Goal: Navigation & Orientation: Find specific page/section

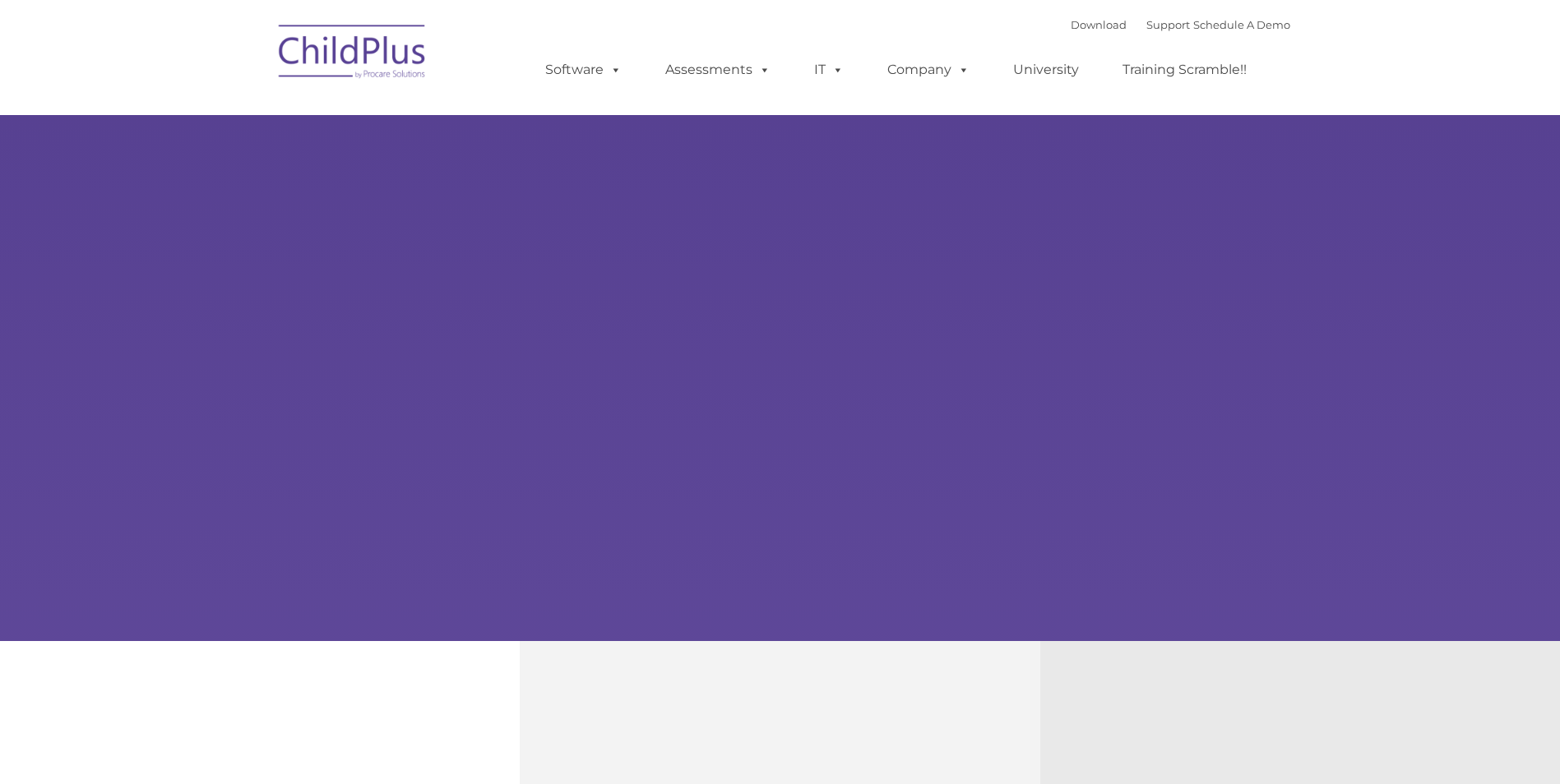
select select "MEDIUM"
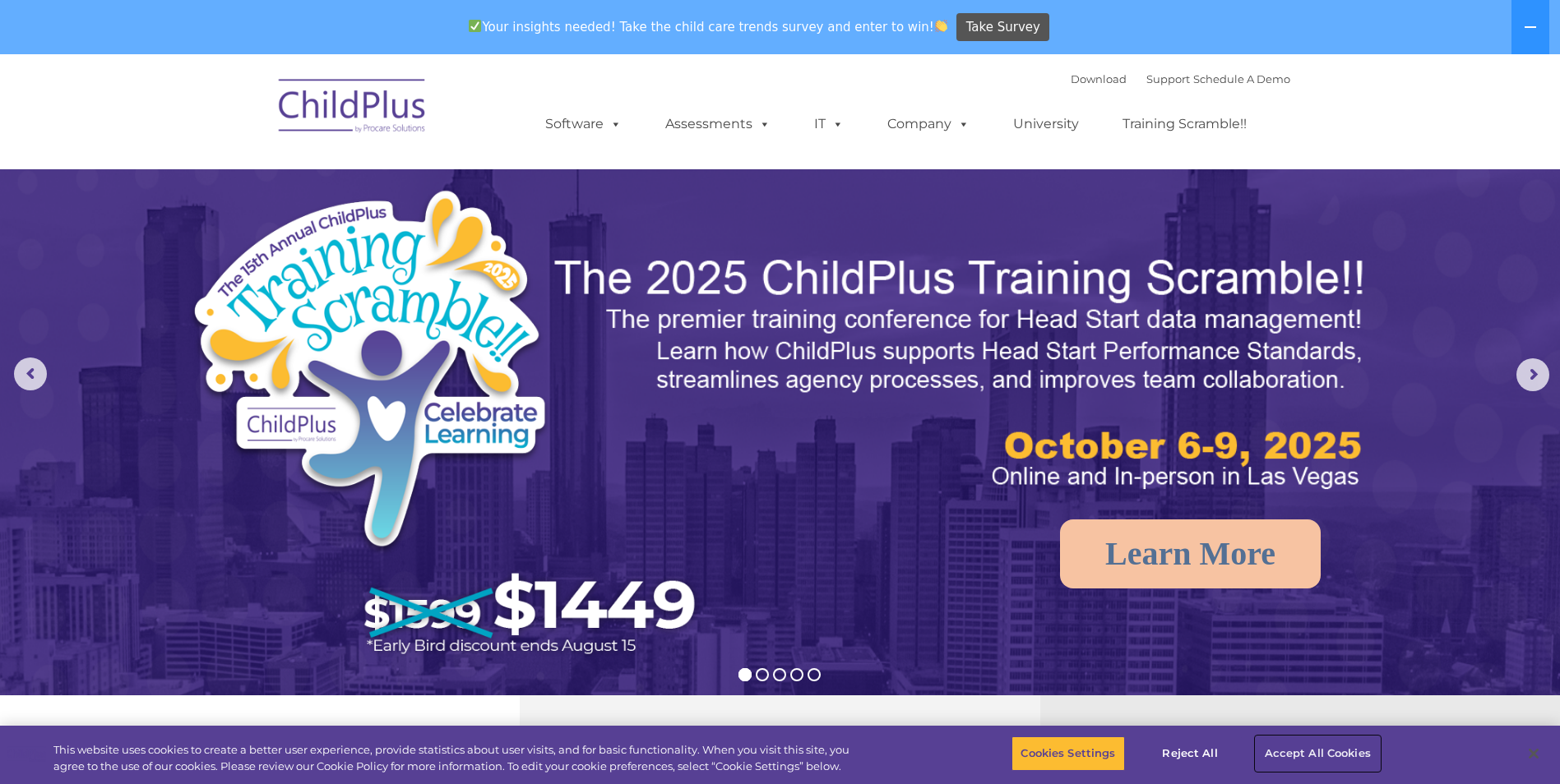
click at [1304, 757] on button "Accept All Cookies" at bounding box center [1318, 754] width 125 height 35
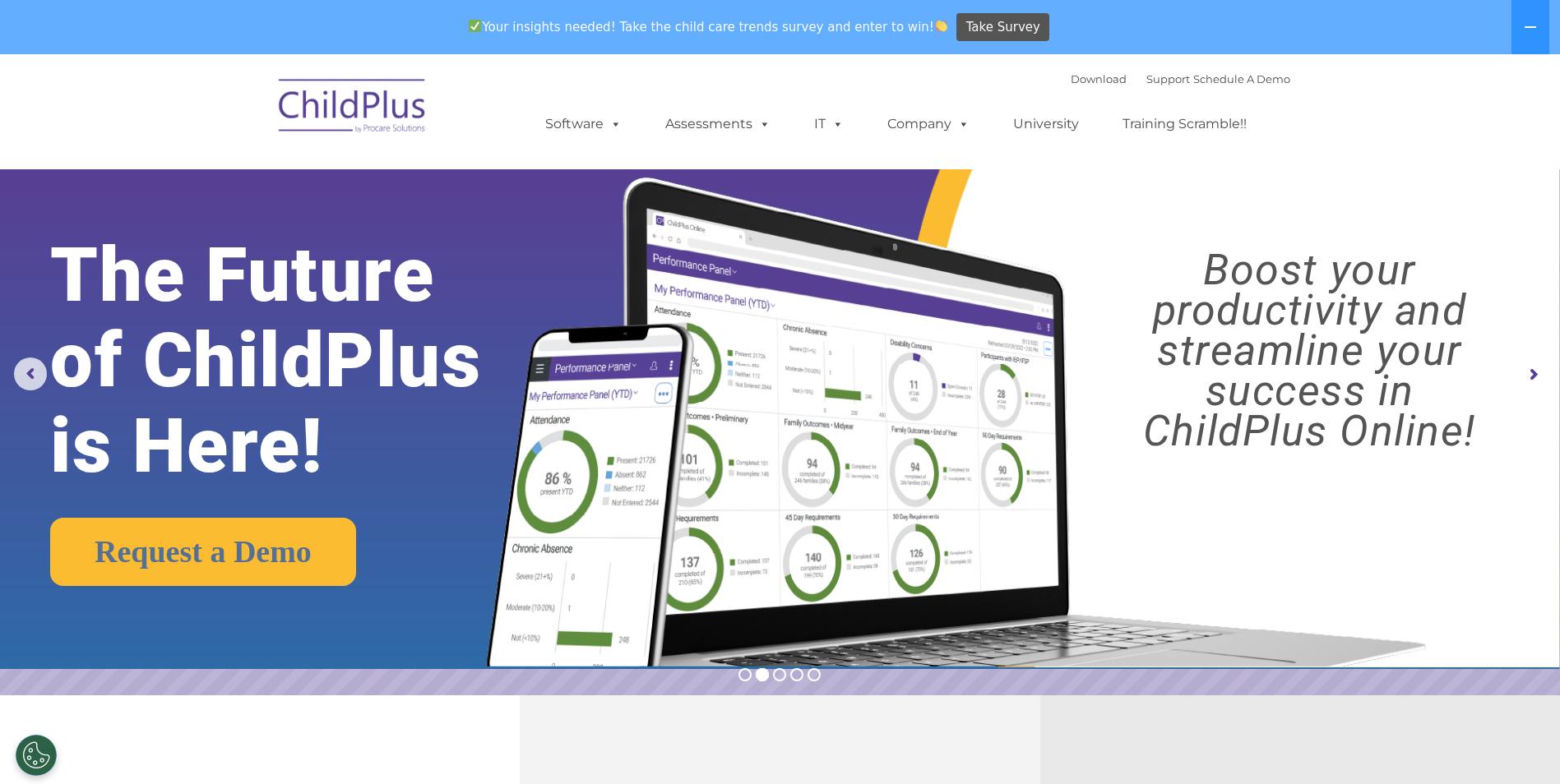
drag, startPoint x: 1538, startPoint y: 109, endPoint x: 1544, endPoint y: 137, distance: 28.6
click at [1544, 137] on nav "Download Support | Schedule A Demo  MENU MENU Software ChildPlus: The original…" at bounding box center [780, 112] width 1560 height 115
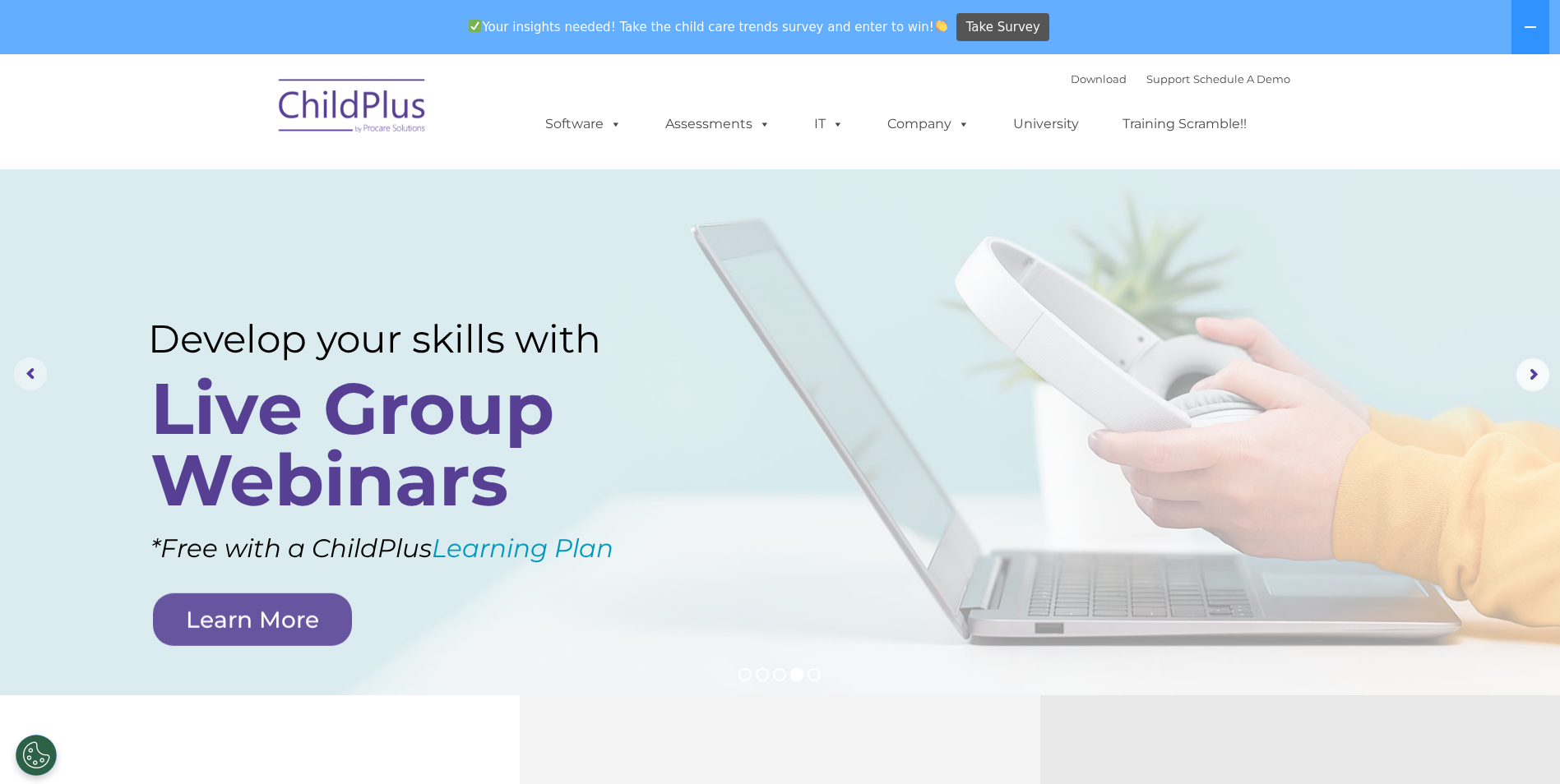
click at [39, 376] on rs-arrow at bounding box center [30, 374] width 33 height 33
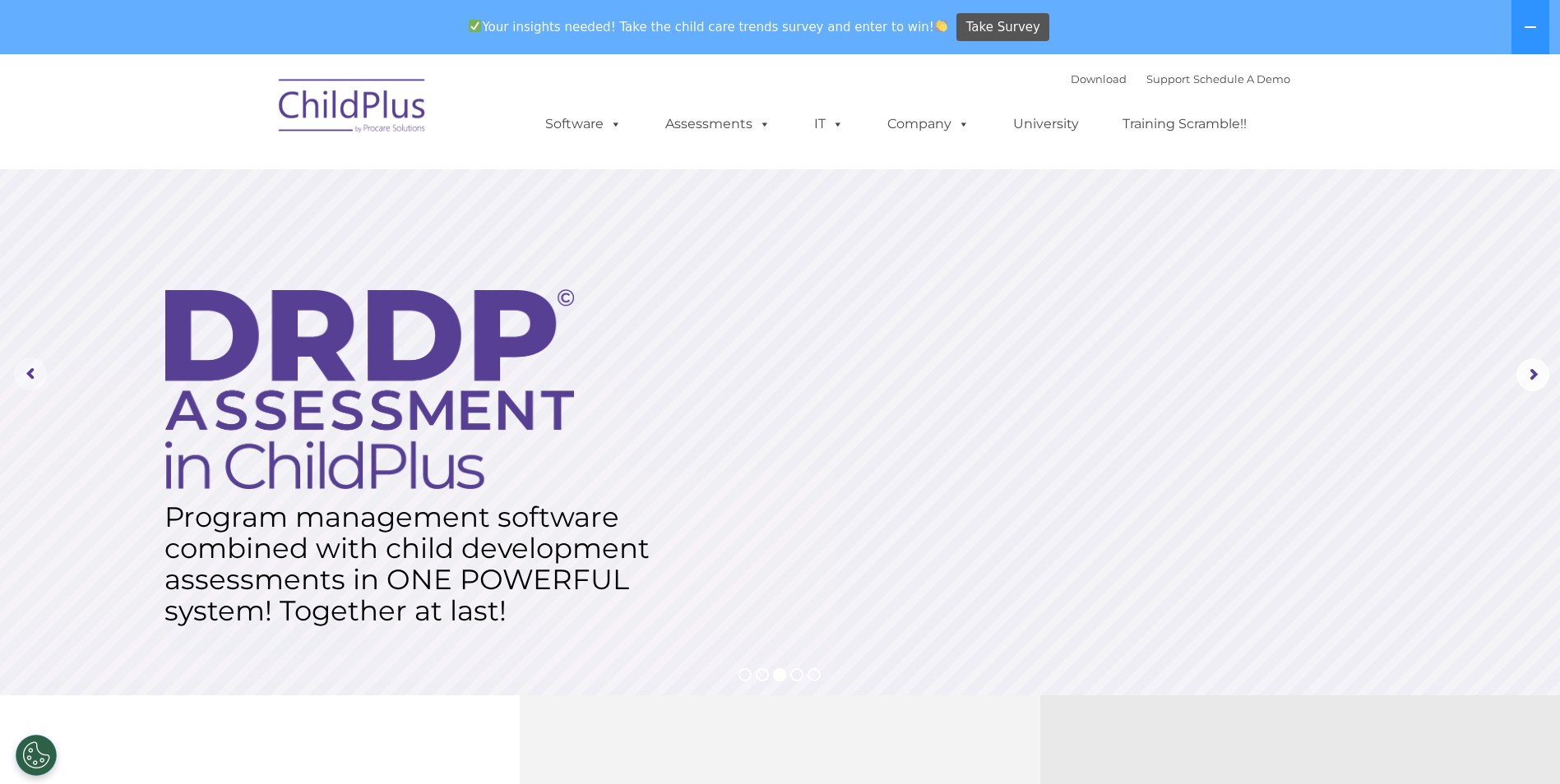
click at [39, 376] on rs-arrow at bounding box center [30, 374] width 33 height 33
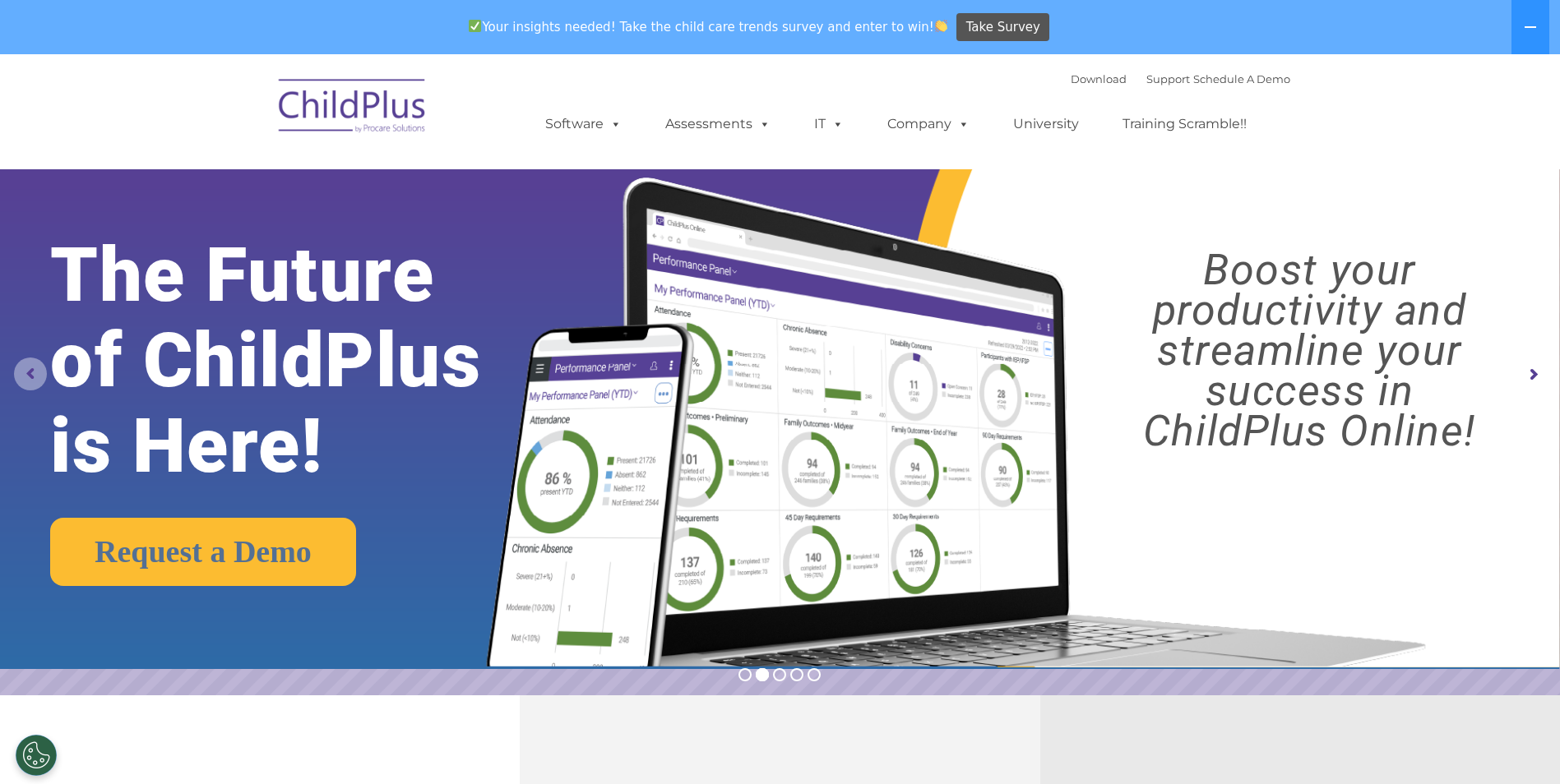
click at [39, 376] on rs-arrow at bounding box center [30, 374] width 33 height 33
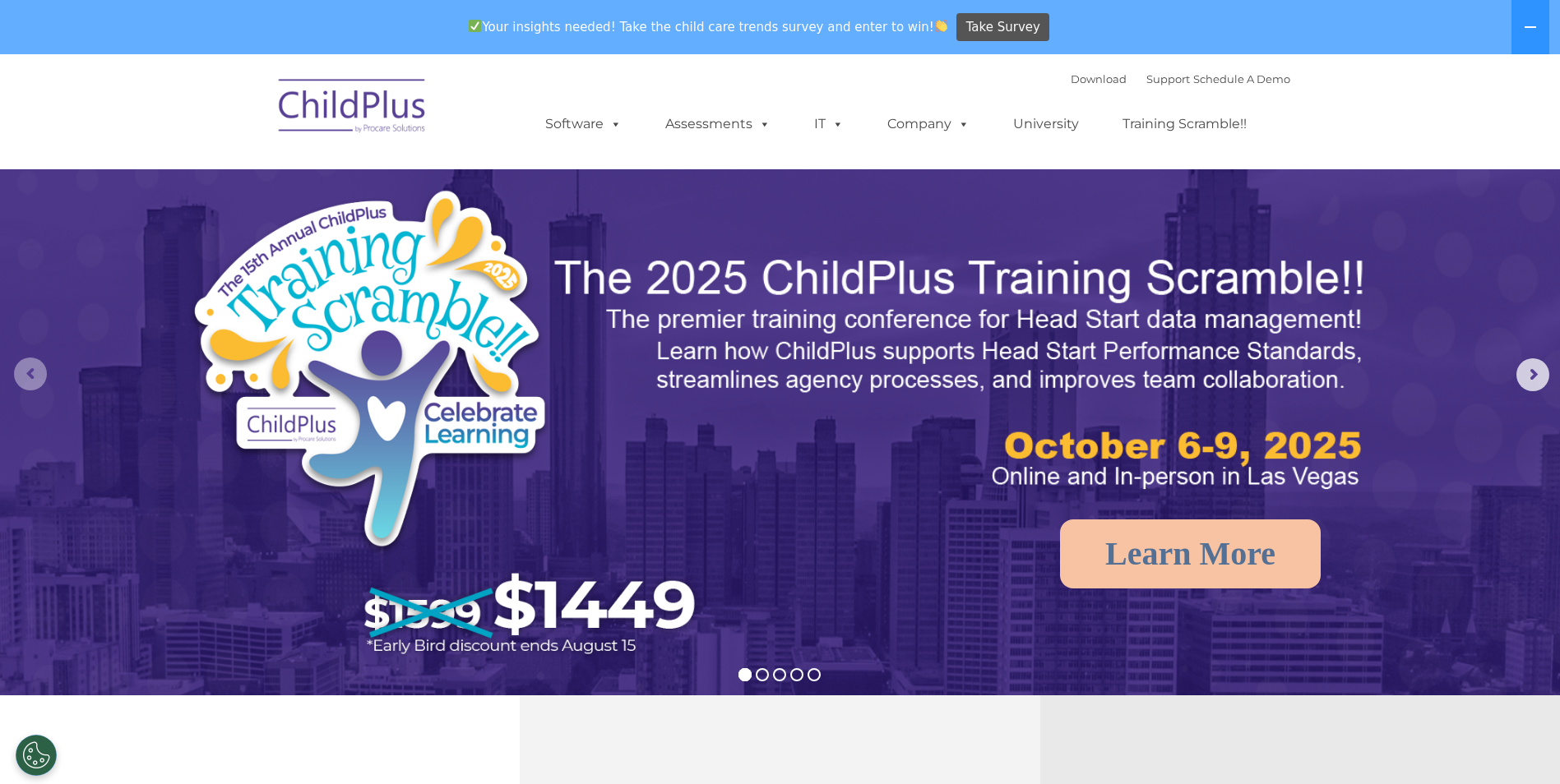
click at [39, 376] on rs-arrow at bounding box center [30, 374] width 33 height 33
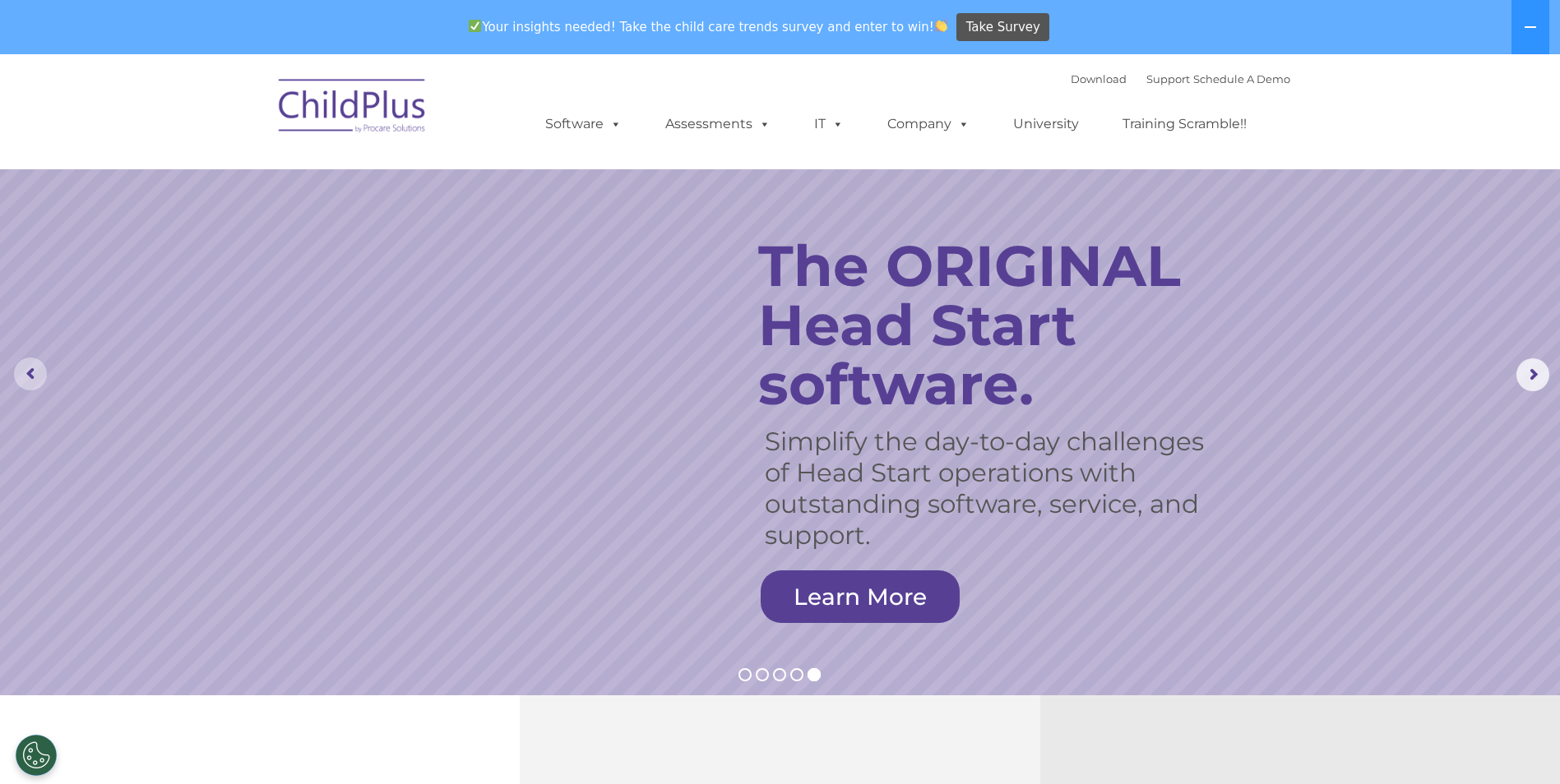
click at [39, 376] on rs-arrow at bounding box center [30, 374] width 33 height 33
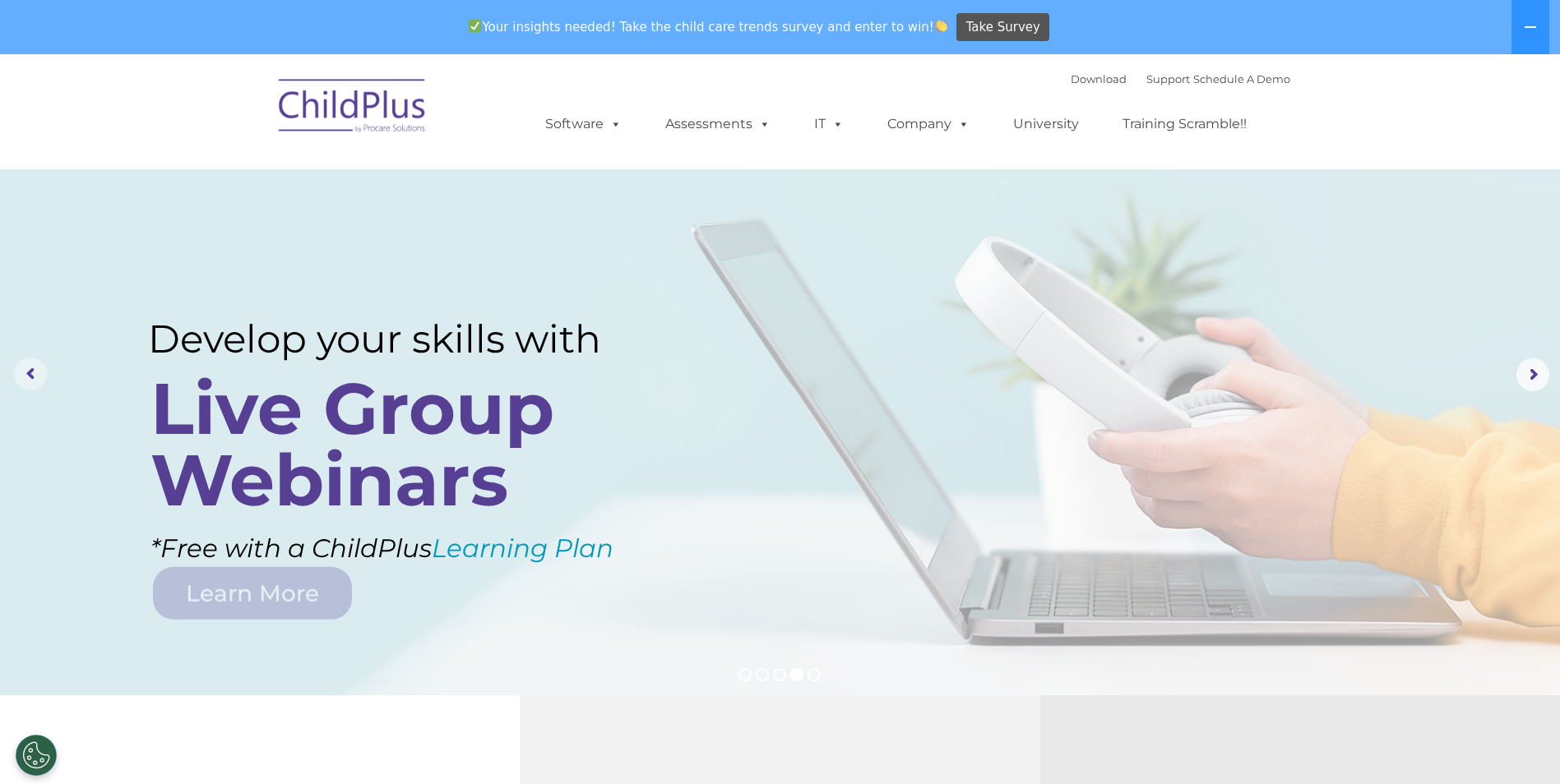
click at [39, 376] on rs-arrow at bounding box center [30, 374] width 33 height 33
